Goal: Transaction & Acquisition: Subscribe to service/newsletter

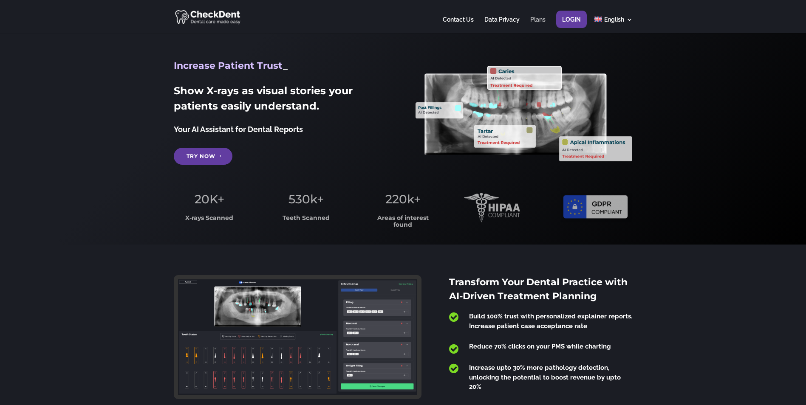
click at [541, 20] on link "Plans" at bounding box center [537, 25] width 15 height 17
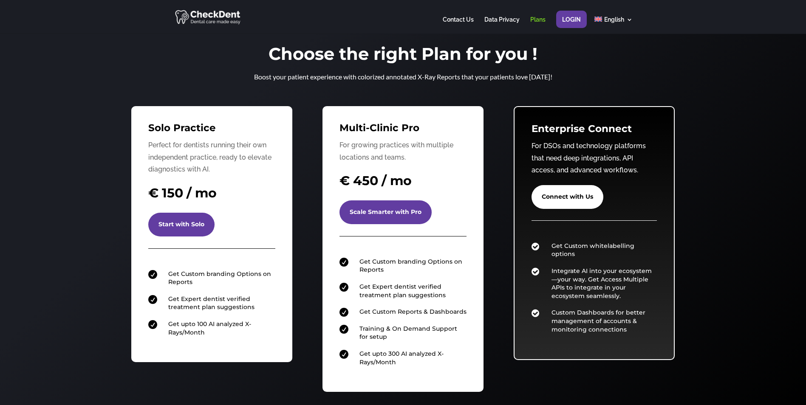
scroll to position [1, 0]
